Goal: Task Accomplishment & Management: Complete application form

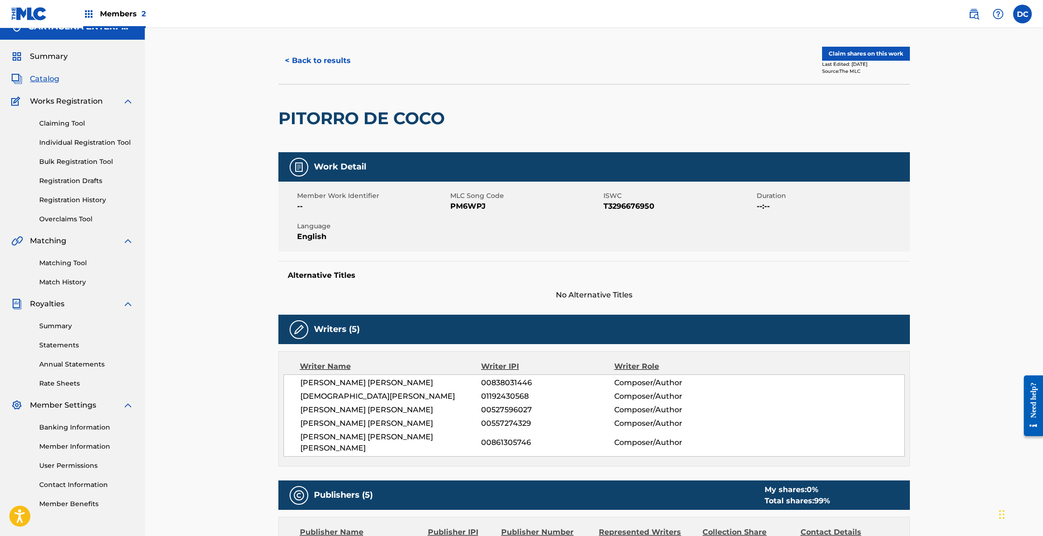
drag, startPoint x: 0, startPoint y: 0, endPoint x: 323, endPoint y: 58, distance: 328.0
click at [323, 58] on button "< Back to results" at bounding box center [317, 60] width 79 height 23
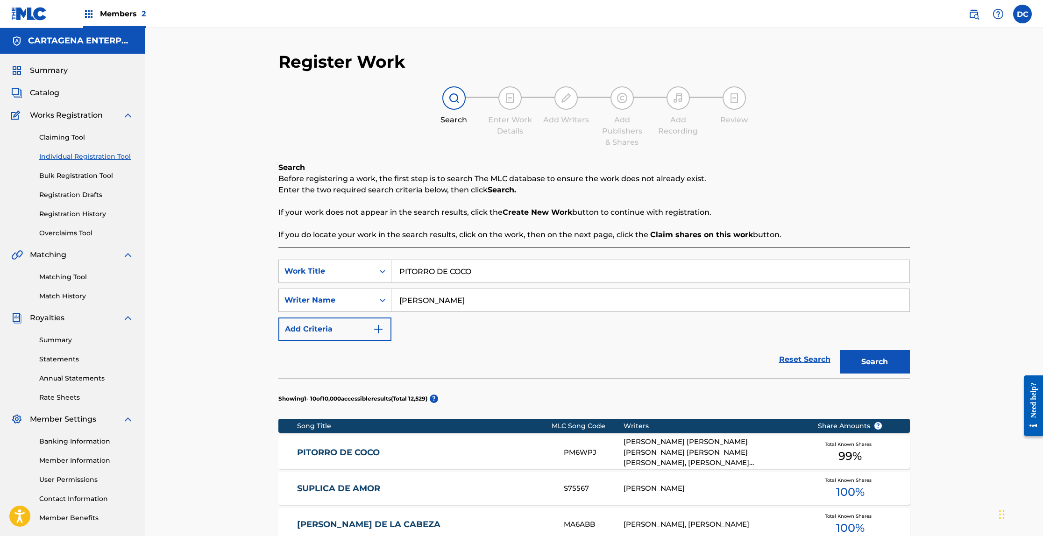
drag, startPoint x: 370, startPoint y: 455, endPoint x: 389, endPoint y: 376, distance: 81.8
click at [370, 455] on link "PITORRO DE COCO" at bounding box center [424, 453] width 254 height 11
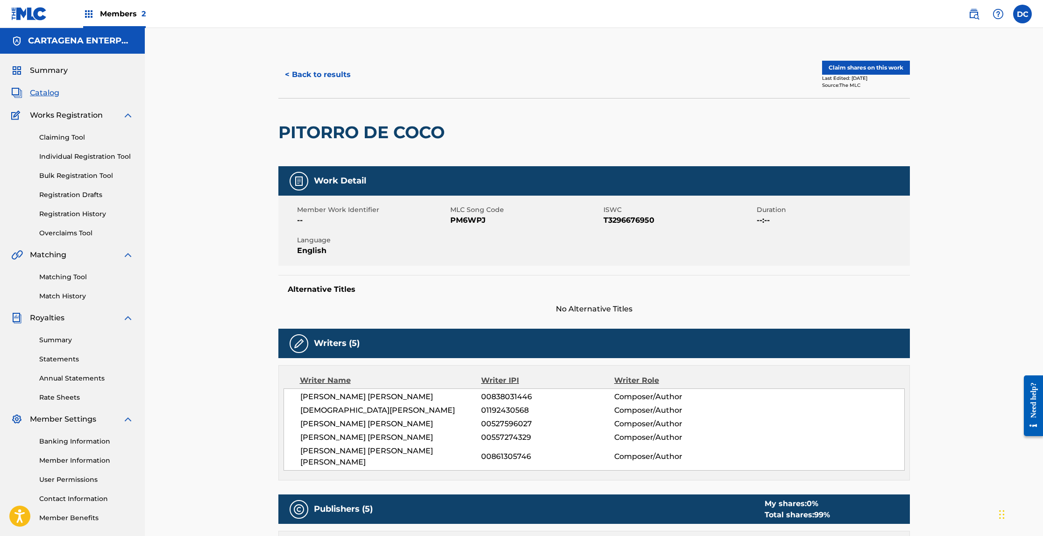
click at [303, 72] on button "< Back to results" at bounding box center [317, 74] width 79 height 23
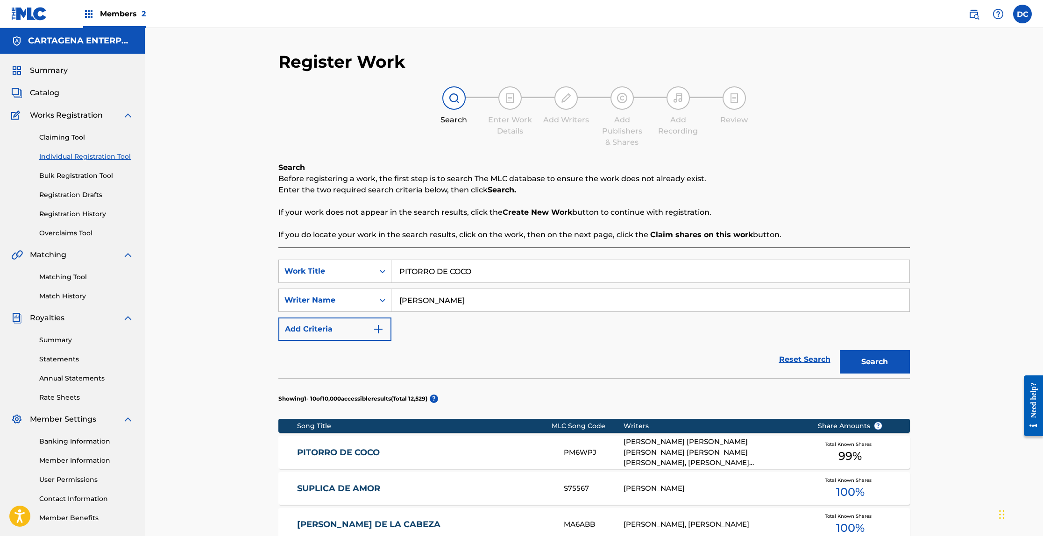
drag, startPoint x: 476, startPoint y: 275, endPoint x: 361, endPoint y: 258, distance: 115.6
click at [387, 270] on div "SearchWithCriteria4338c2b6-4006-4e72-a0ce-afd5037ee393 Work Title PITORRO DE CO…" at bounding box center [594, 271] width 632 height 23
type input "NUEVAYOL"
drag, startPoint x: 432, startPoint y: 298, endPoint x: 391, endPoint y: 296, distance: 40.7
click at [391, 296] on input "[PERSON_NAME]" at bounding box center [650, 300] width 518 height 22
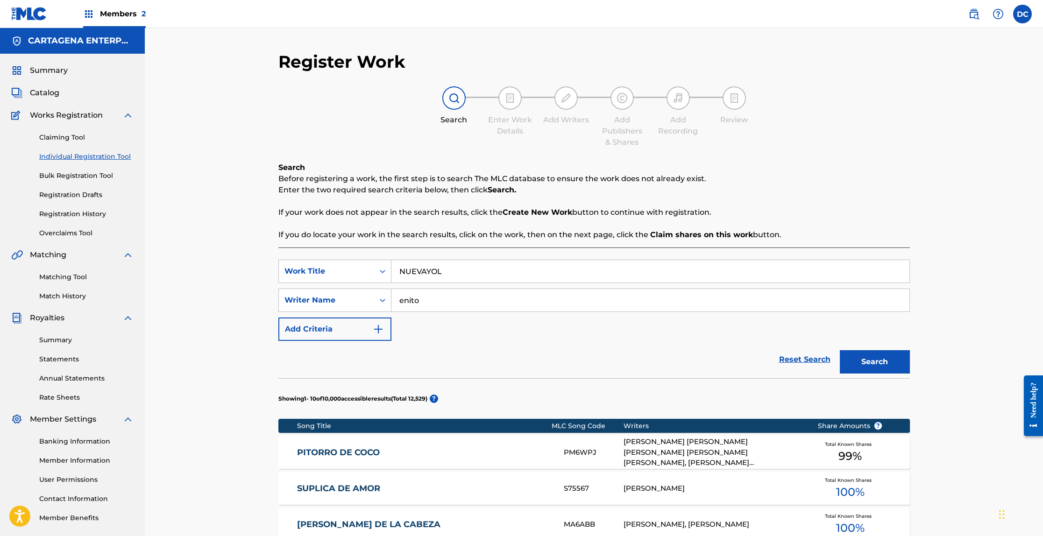
click at [840, 350] on button "Search" at bounding box center [875, 361] width 70 height 23
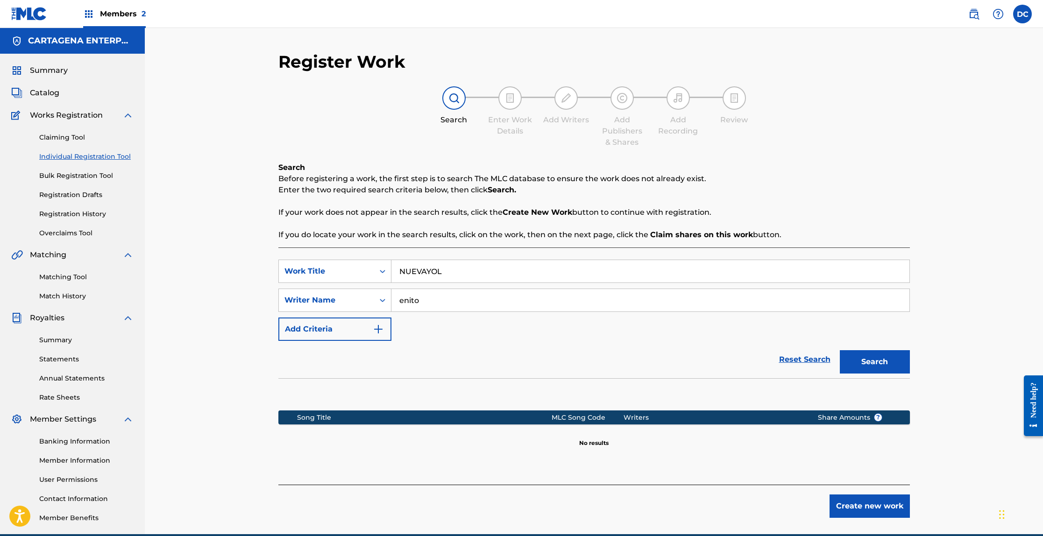
click at [401, 303] on input "enito" at bounding box center [650, 300] width 518 height 22
type input "[PERSON_NAME]"
click at [840, 350] on button "Search" at bounding box center [875, 361] width 70 height 23
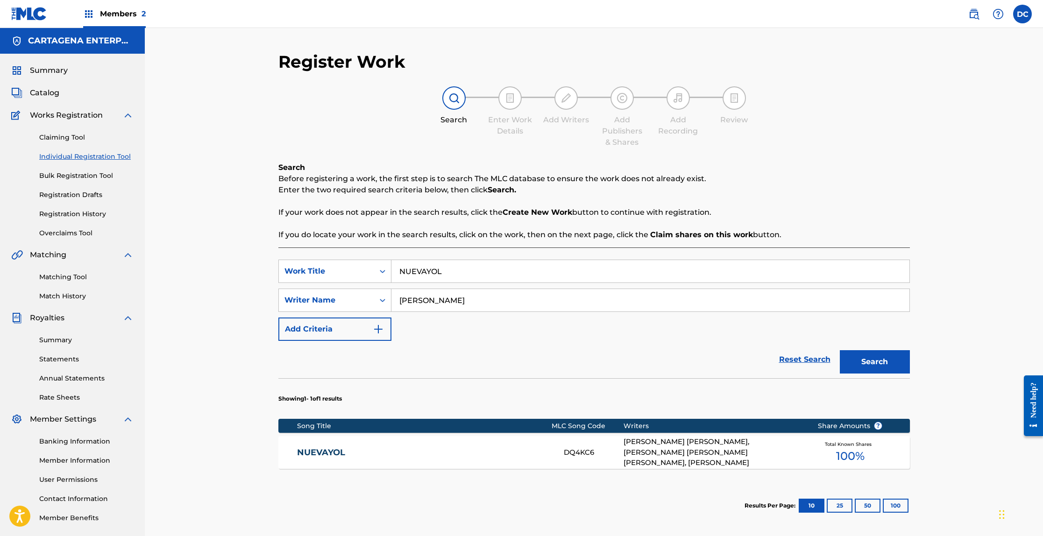
click at [323, 452] on link "NUEVAYOL" at bounding box center [424, 453] width 254 height 11
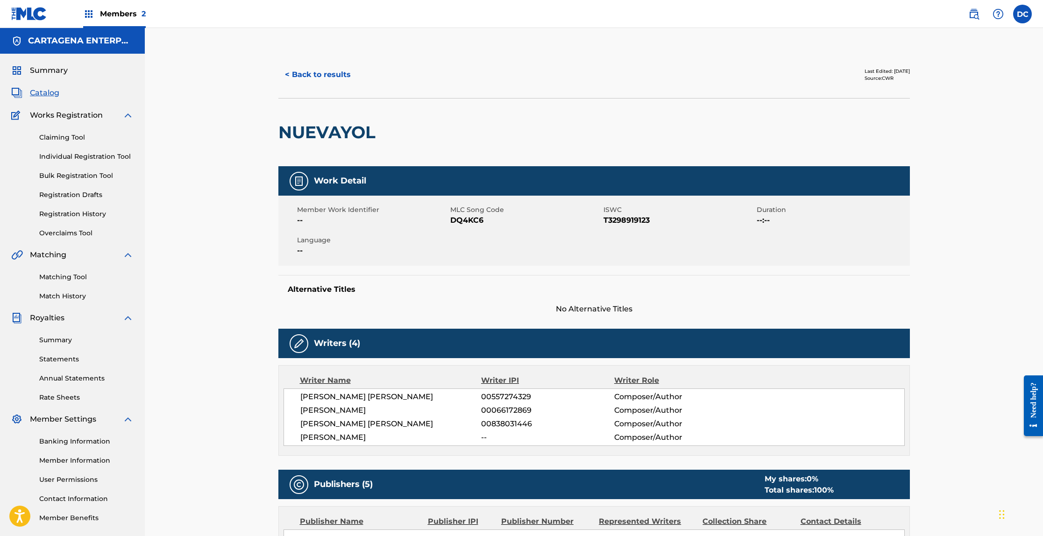
click at [314, 78] on button "< Back to results" at bounding box center [317, 74] width 79 height 23
